Goal: Task Accomplishment & Management: Complete application form

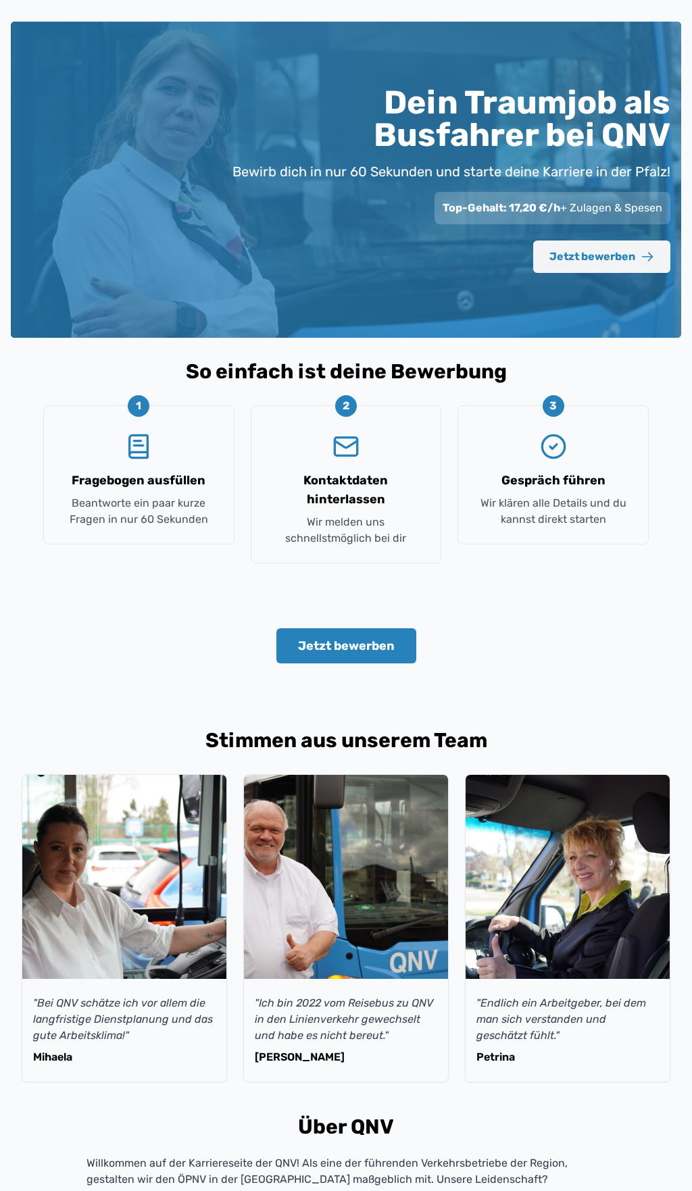
click at [597, 268] on button "Jetzt bewerben" at bounding box center [601, 257] width 137 height 32
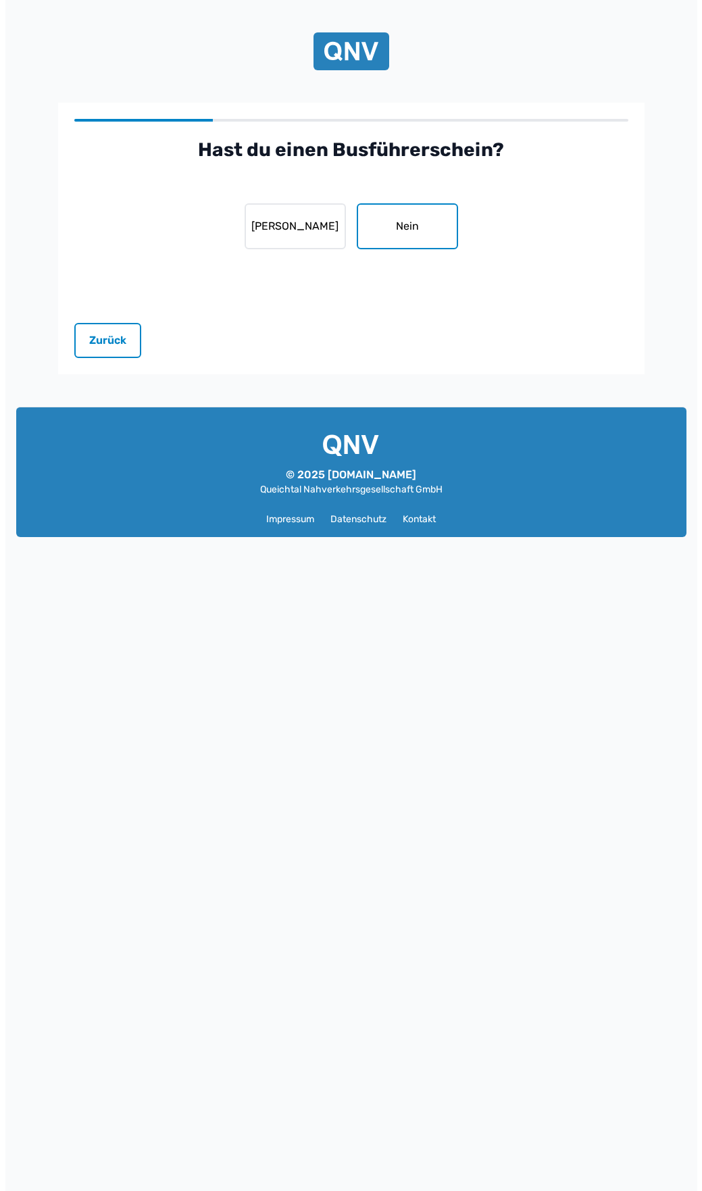
click at [427, 224] on button "Nein" at bounding box center [407, 226] width 101 height 46
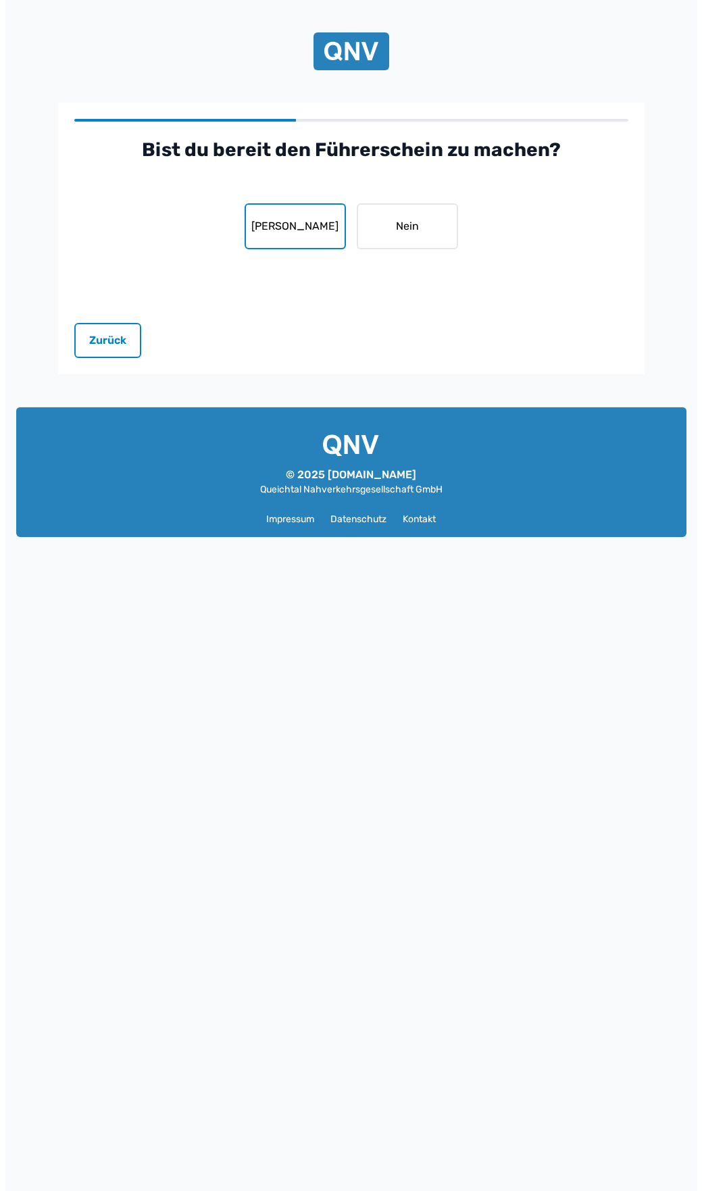
click at [305, 238] on button "[PERSON_NAME]" at bounding box center [295, 226] width 101 height 46
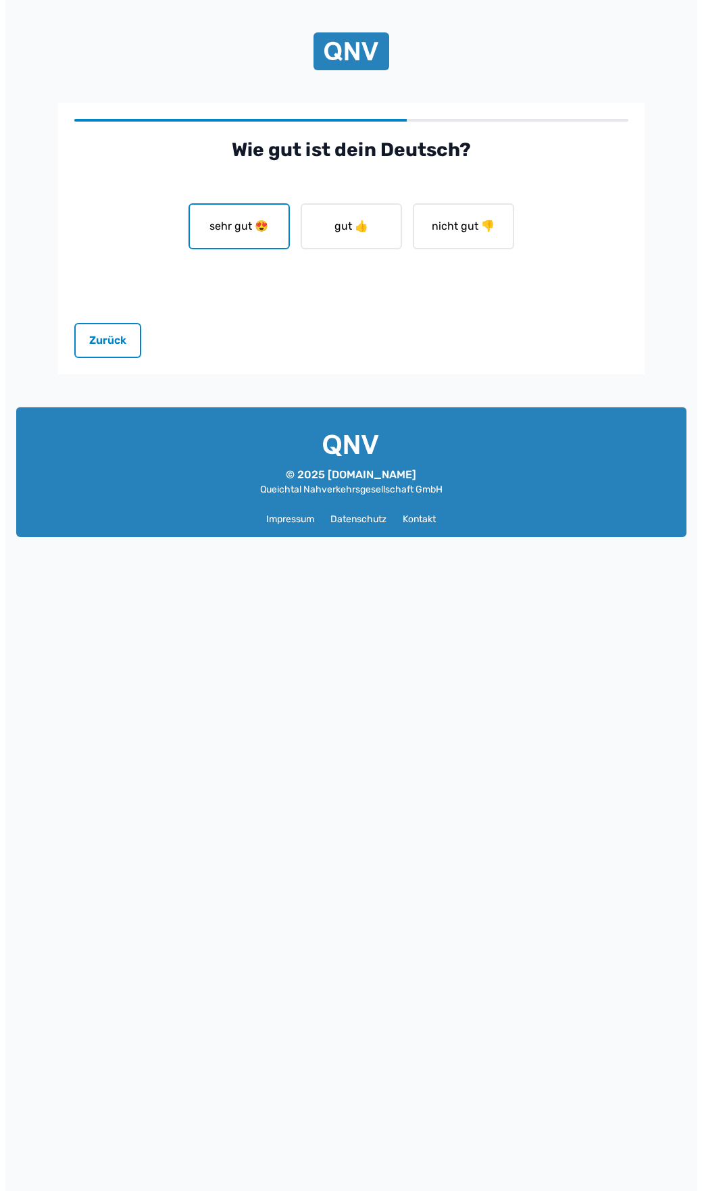
click at [228, 235] on button "sehr gut 😍" at bounding box center [239, 226] width 101 height 46
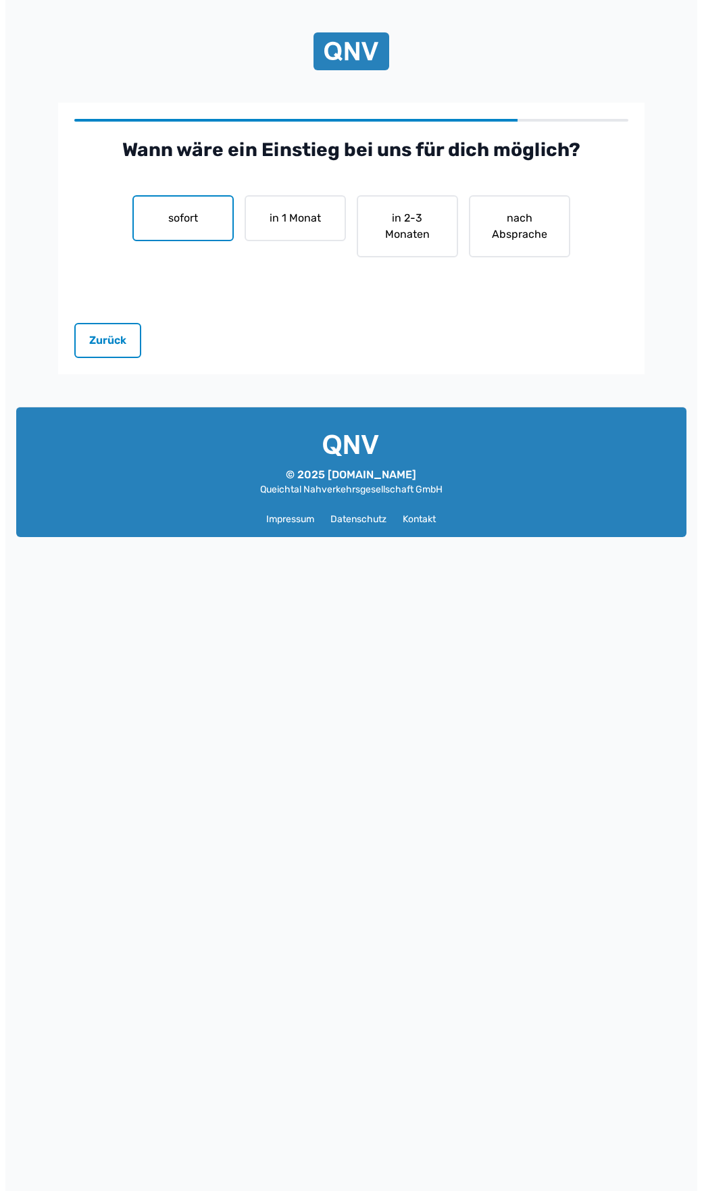
click at [222, 232] on button "sofort" at bounding box center [182, 218] width 101 height 46
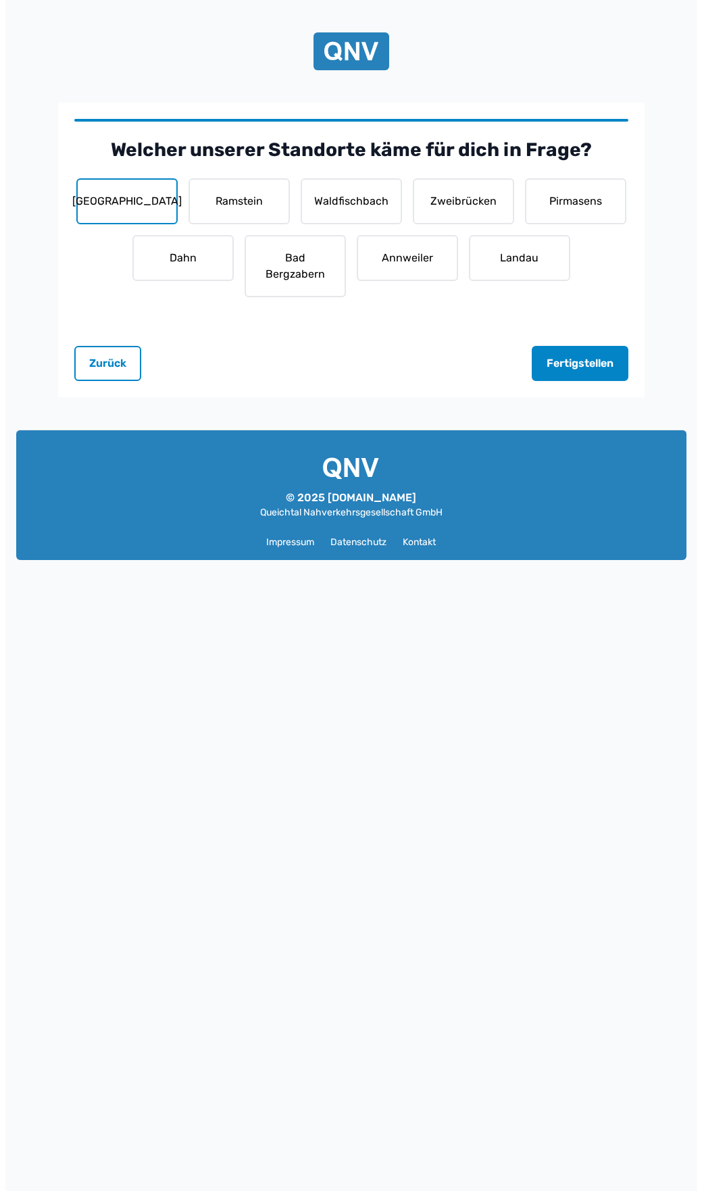
click at [143, 207] on button "[GEOGRAPHIC_DATA]" at bounding box center [126, 201] width 101 height 46
click at [255, 206] on button "Ramstein" at bounding box center [239, 201] width 101 height 46
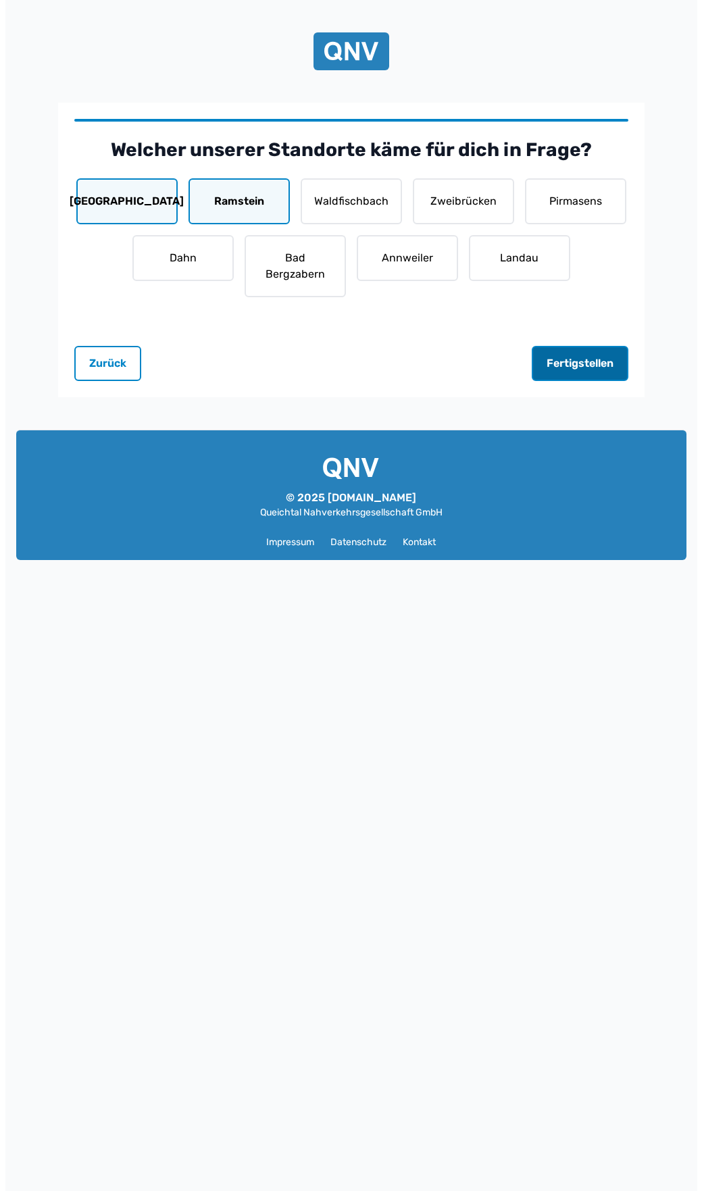
click at [576, 361] on button "Fertigstellen" at bounding box center [580, 363] width 97 height 35
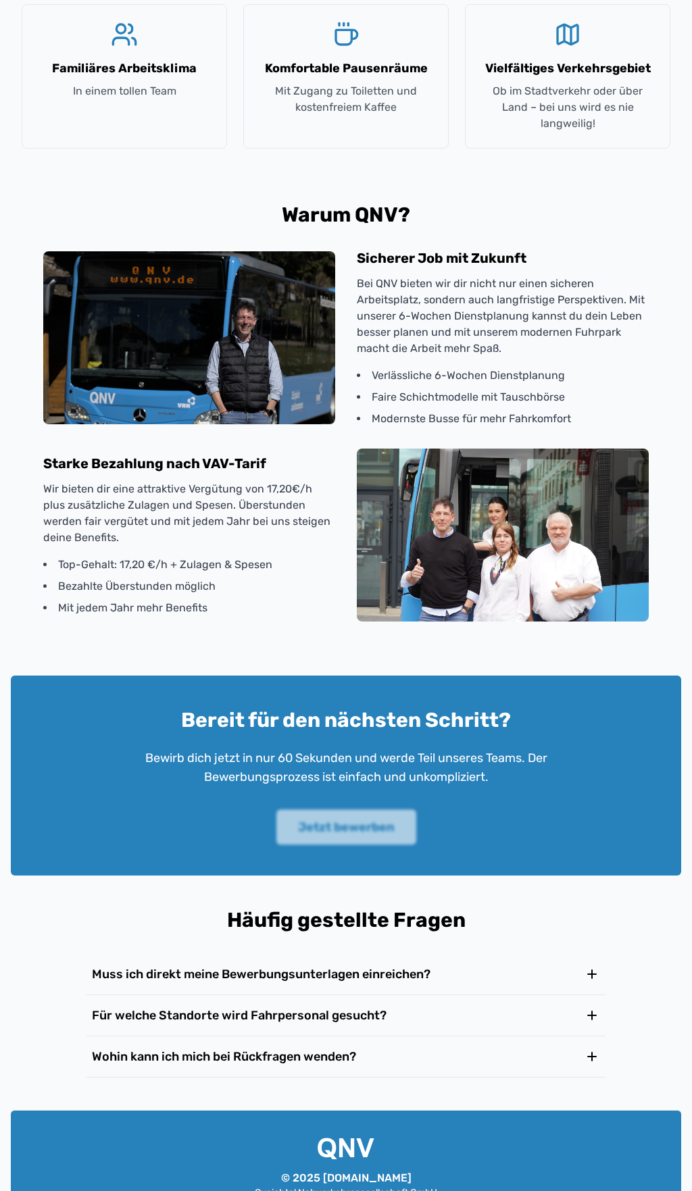
scroll to position [1487, 0]
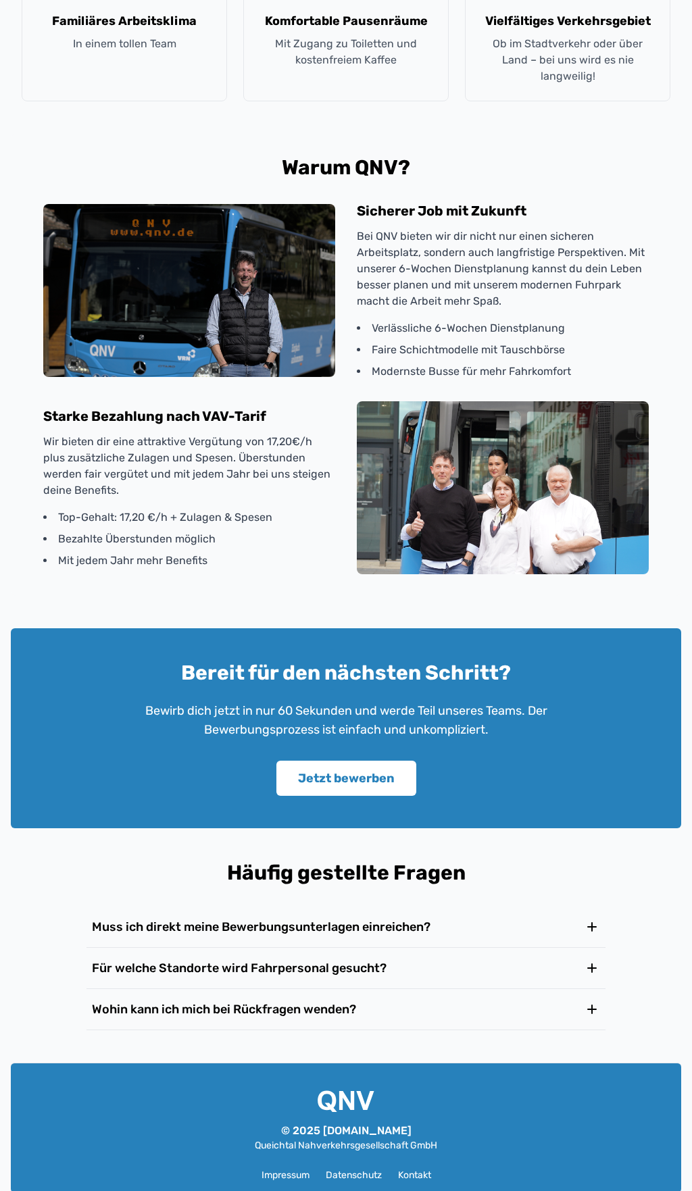
click at [326, 912] on button "Muss ich direkt meine Bewerbungsunterlagen einreichen?" at bounding box center [345, 927] width 519 height 41
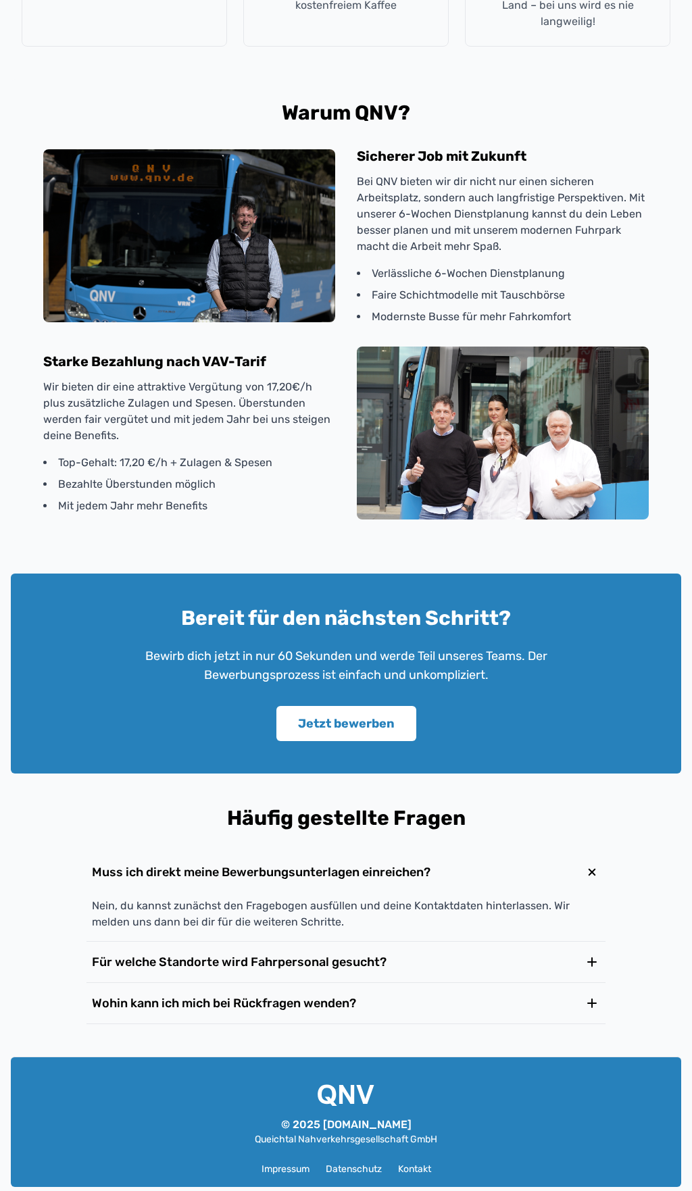
scroll to position [1559, 0]
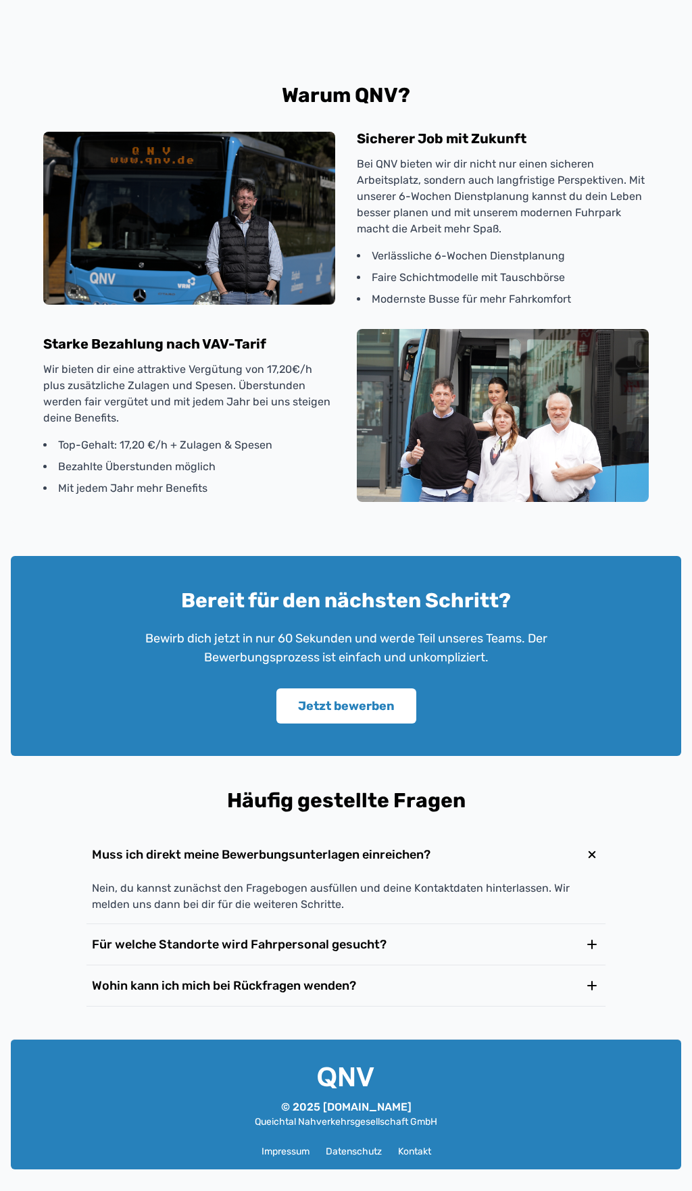
click at [339, 997] on button "Wohin kann ich mich bei Rückfragen wenden?" at bounding box center [345, 986] width 519 height 41
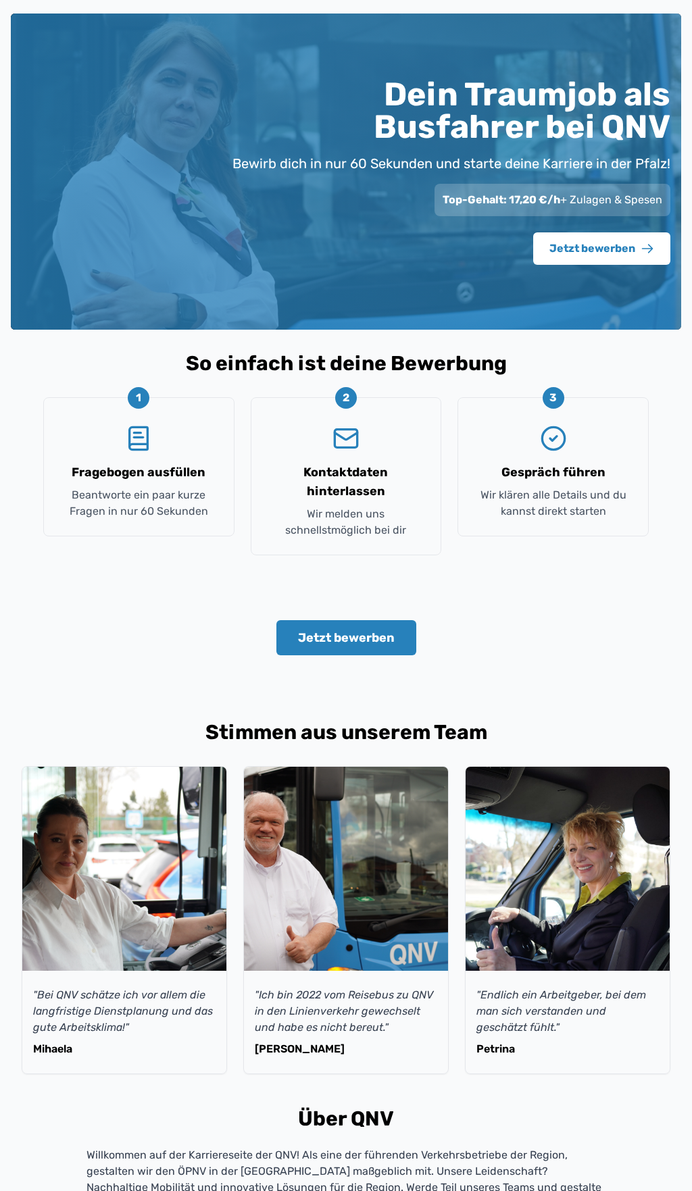
scroll to position [0, 0]
